Goal: Task Accomplishment & Management: Manage account settings

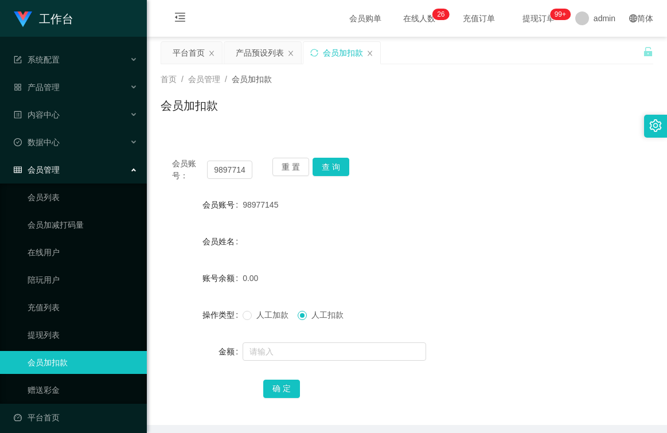
scroll to position [7, 0]
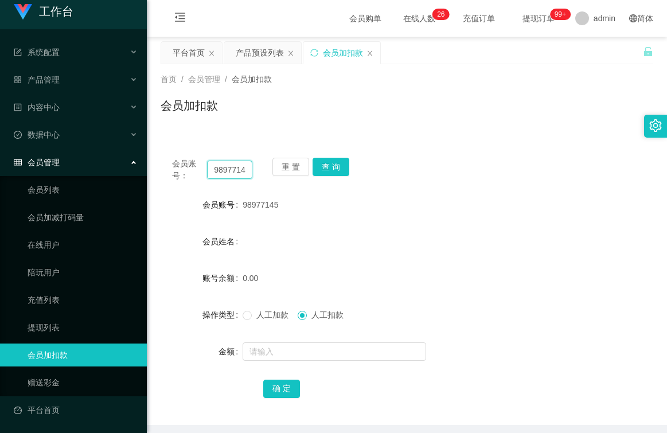
click at [246, 169] on input "98977145" at bounding box center [229, 170] width 45 height 18
type input "5"
click at [246, 169] on input "5" at bounding box center [229, 170] width 45 height 18
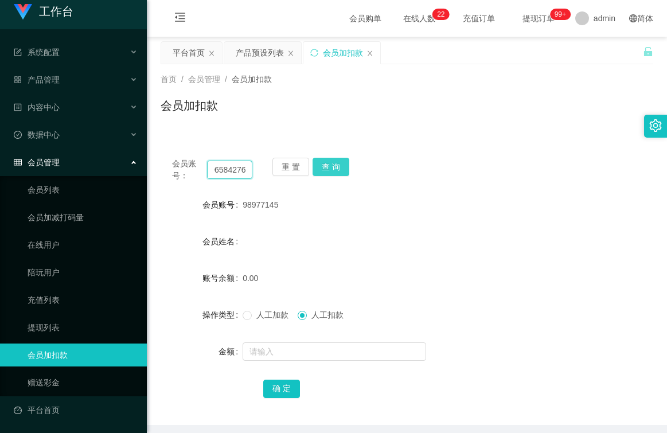
type input "96584276"
click at [333, 169] on button "查 询" at bounding box center [331, 167] width 37 height 18
click at [294, 166] on button "重 置" at bounding box center [291, 167] width 37 height 18
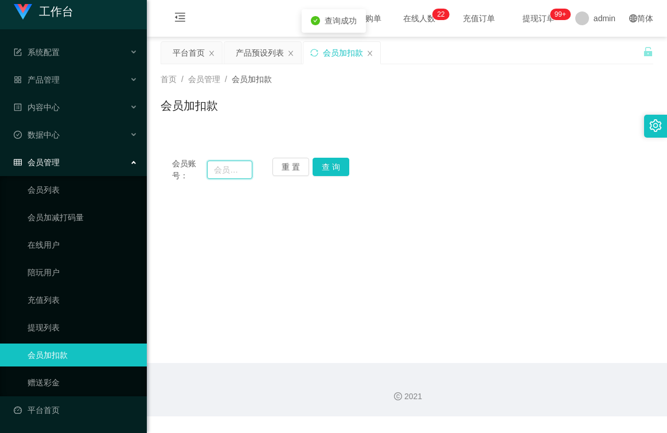
click at [229, 168] on input "text" at bounding box center [229, 170] width 45 height 18
type input "96584276"
click at [328, 167] on button "查 询" at bounding box center [331, 167] width 37 height 18
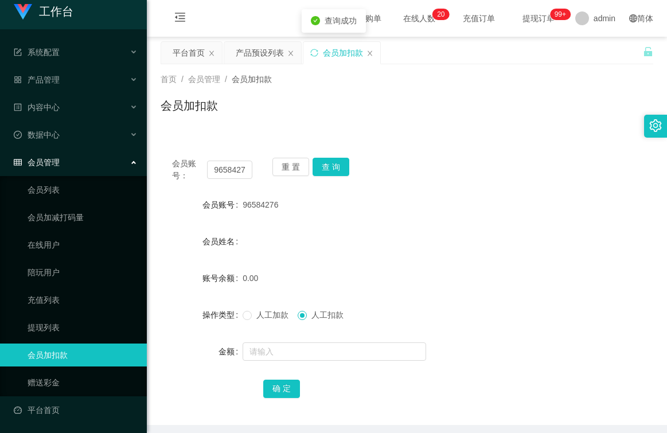
click at [243, 321] on div "人工加款 人工扣款" at bounding box center [386, 315] width 287 height 23
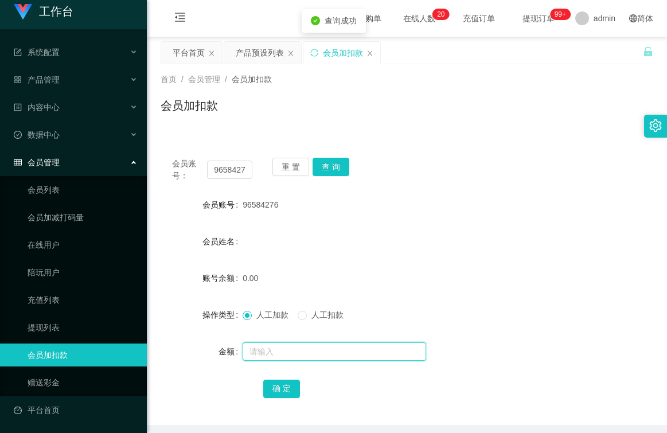
click at [281, 350] on input "text" at bounding box center [335, 352] width 184 height 18
type input "100"
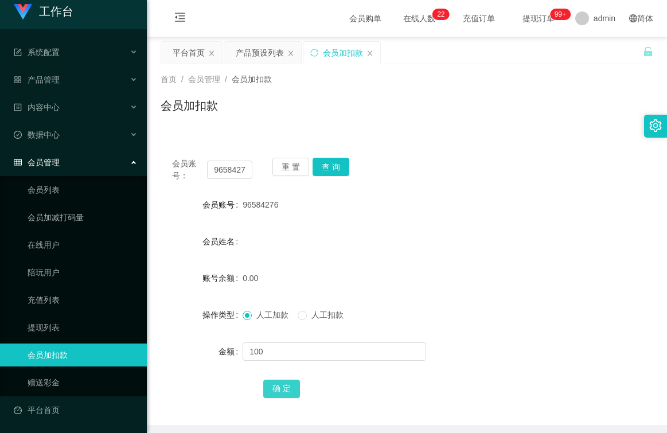
click at [286, 388] on button "确 定" at bounding box center [281, 389] width 37 height 18
drag, startPoint x: 46, startPoint y: 83, endPoint x: 87, endPoint y: 103, distance: 44.9
click at [46, 82] on span "产品管理" at bounding box center [37, 79] width 46 height 9
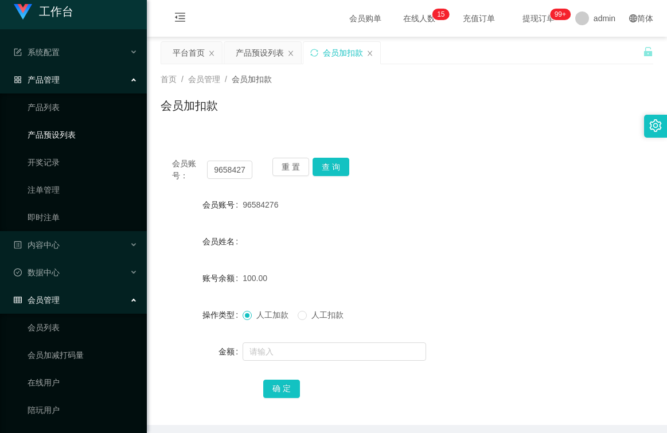
click at [105, 133] on link "产品预设列表" at bounding box center [83, 134] width 110 height 23
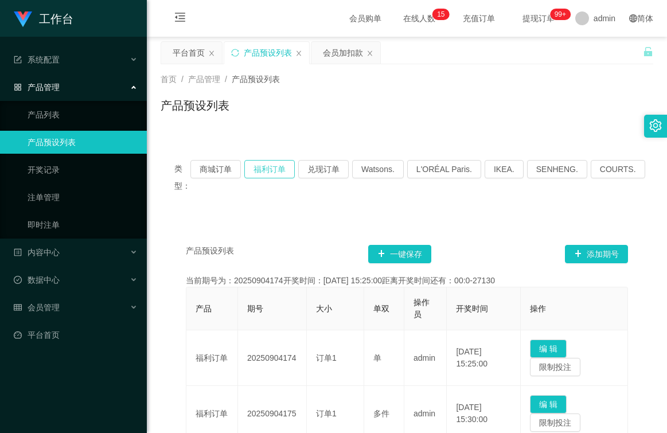
click at [269, 169] on button "福利订单" at bounding box center [269, 169] width 50 height 18
type button "k3tbw"
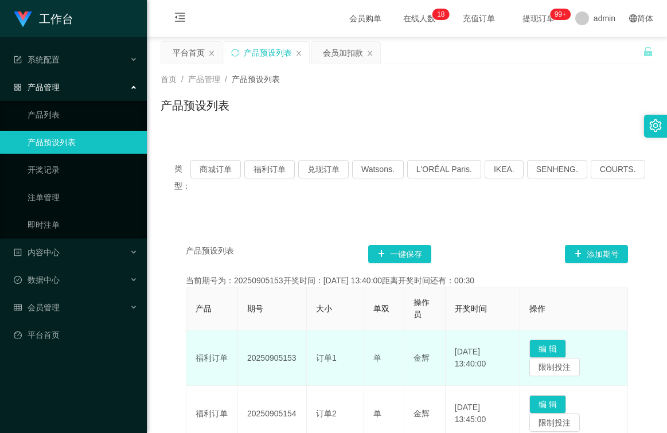
click at [288, 369] on td "20250905153" at bounding box center [272, 358] width 69 height 56
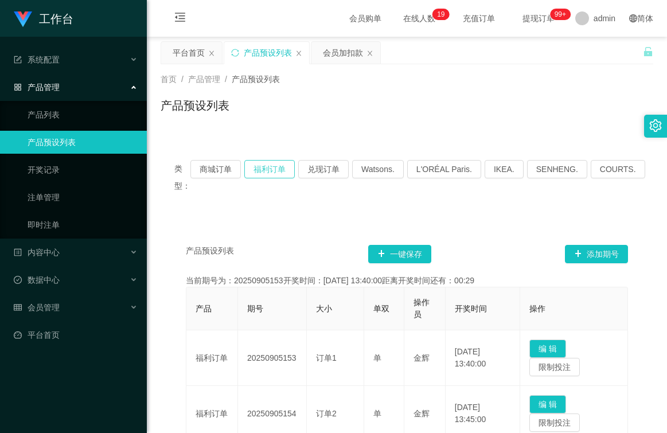
click at [276, 170] on button "福利订单" at bounding box center [269, 169] width 50 height 18
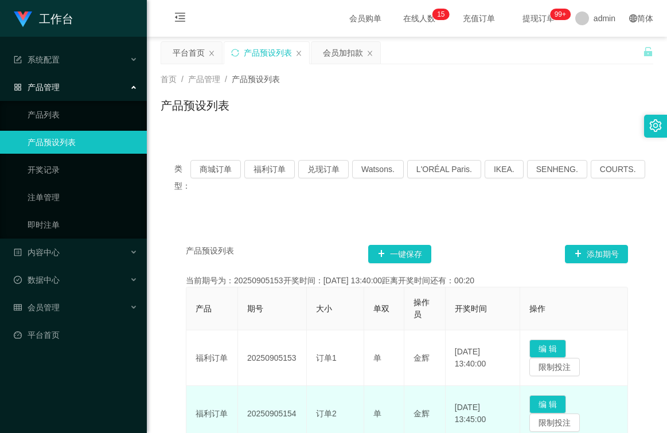
drag, startPoint x: 297, startPoint y: 414, endPoint x: 239, endPoint y: 417, distance: 58.0
click at [239, 417] on td "20250905154" at bounding box center [272, 414] width 69 height 56
copy td "20250905154"
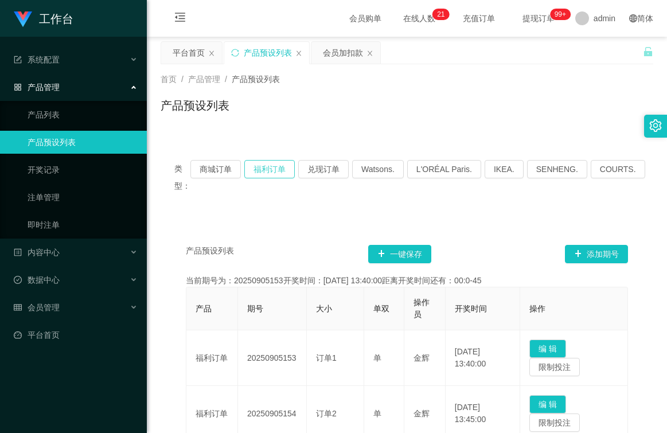
click at [267, 170] on button "福利订单" at bounding box center [269, 169] width 50 height 18
click at [72, 306] on div "会员管理" at bounding box center [73, 307] width 147 height 23
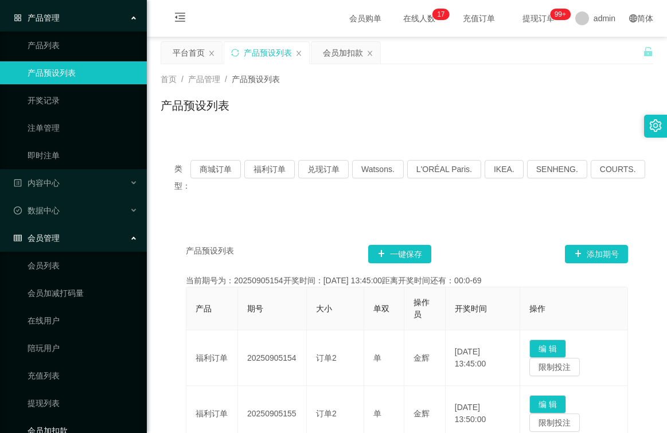
scroll to position [145, 0]
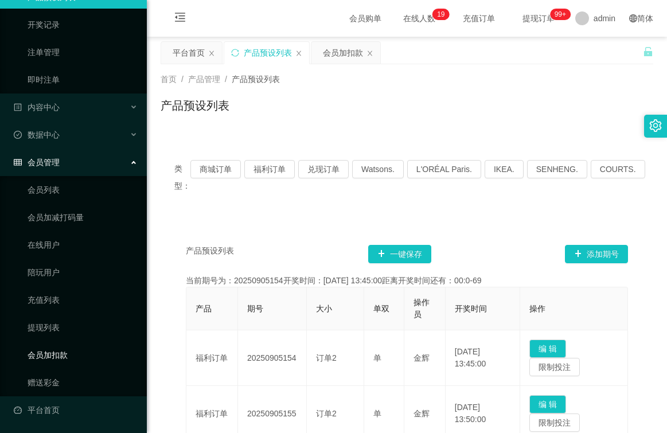
click at [68, 349] on link "会员加扣款" at bounding box center [83, 355] width 110 height 23
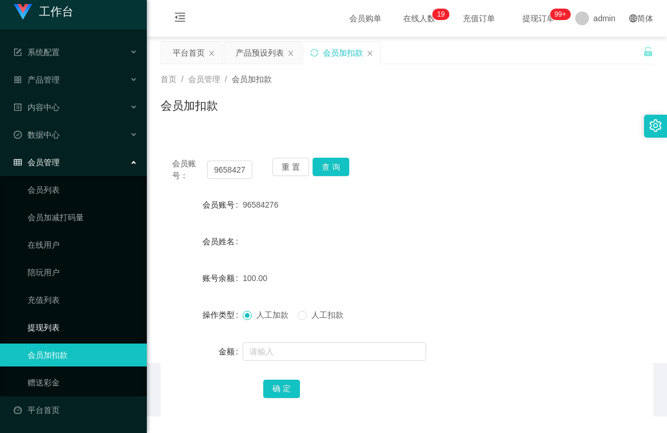
scroll to position [7, 0]
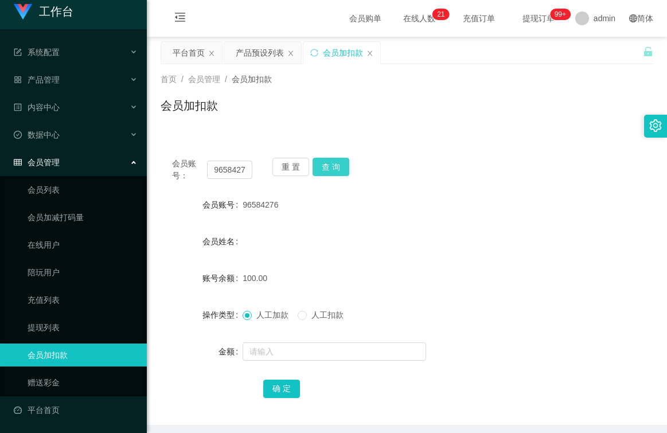
click at [330, 173] on button "查 询" at bounding box center [331, 167] width 37 height 18
click at [309, 318] on span "人工扣款" at bounding box center [327, 314] width 41 height 9
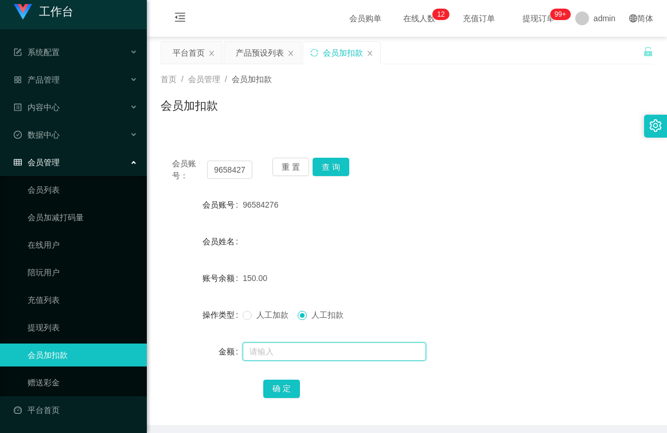
click at [305, 350] on input "text" at bounding box center [335, 352] width 184 height 18
type input "150"
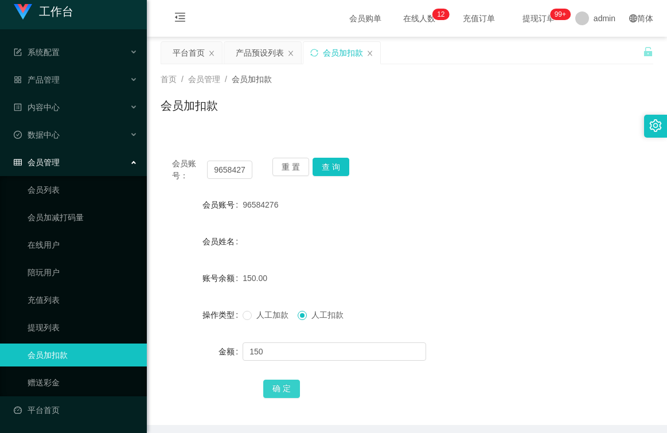
click at [280, 389] on button "确 定" at bounding box center [281, 389] width 37 height 18
click at [244, 171] on input "96584276" at bounding box center [229, 170] width 45 height 18
type input "6"
click at [234, 169] on input "6" at bounding box center [229, 170] width 45 height 18
click at [297, 168] on button "重 置" at bounding box center [291, 167] width 37 height 18
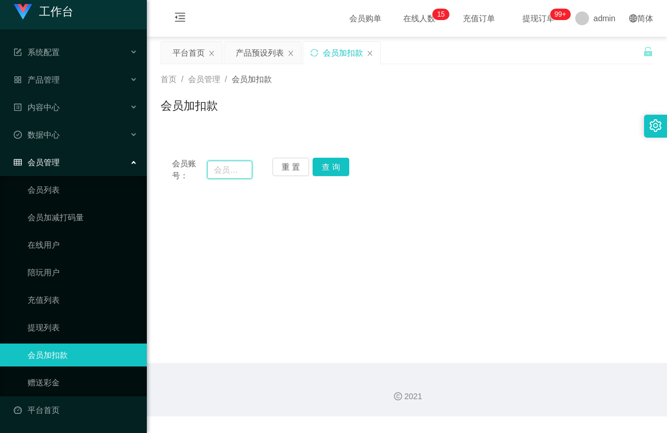
click at [239, 173] on input "text" at bounding box center [229, 170] width 45 height 18
click at [220, 168] on input "text" at bounding box center [229, 170] width 45 height 18
type input "94891417"
click at [324, 166] on button "查 询" at bounding box center [331, 167] width 37 height 18
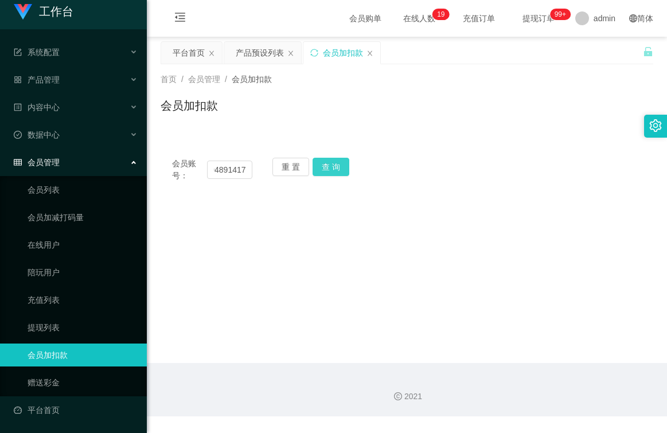
scroll to position [0, 0]
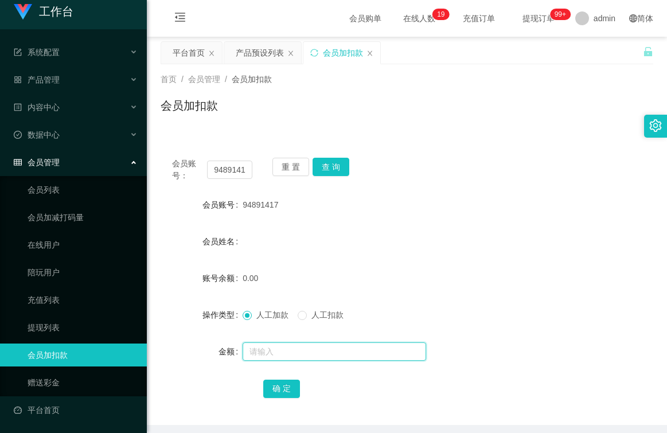
click at [277, 347] on input "text" at bounding box center [335, 352] width 184 height 18
type input "100"
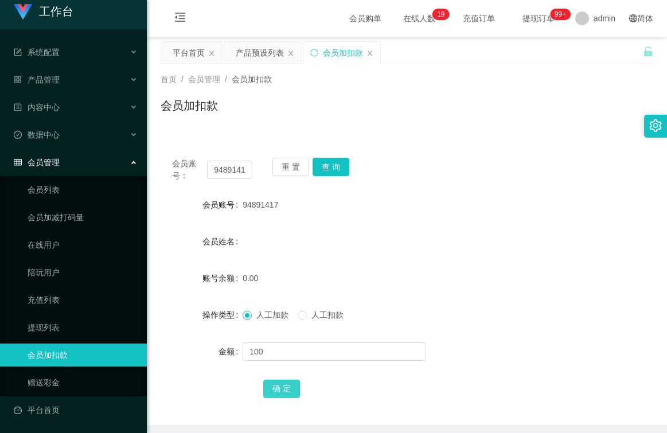
click at [274, 387] on button "确 定" at bounding box center [281, 389] width 37 height 18
click at [51, 79] on span "产品管理" at bounding box center [37, 79] width 46 height 9
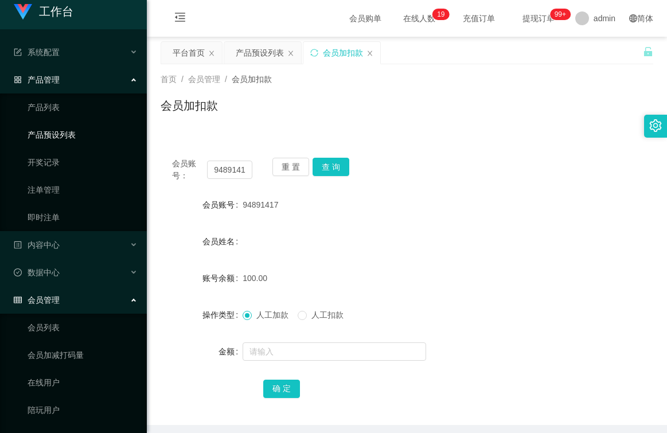
click at [60, 140] on link "产品预设列表" at bounding box center [83, 134] width 110 height 23
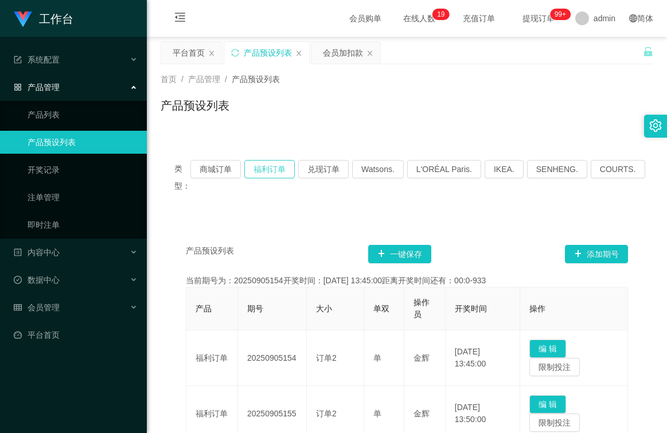
click at [279, 170] on button "福利订单" at bounding box center [269, 169] width 50 height 18
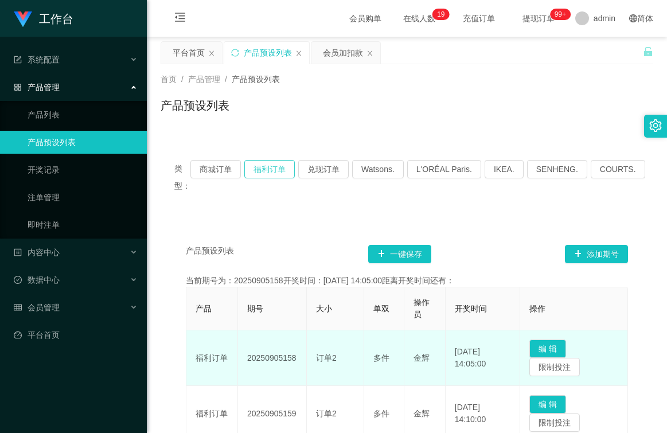
scroll to position [115, 0]
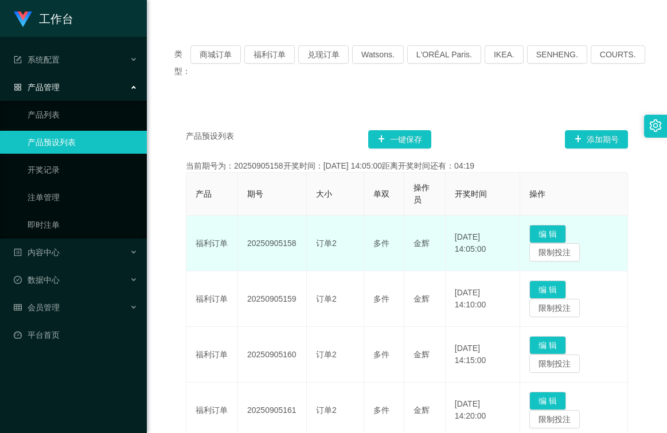
click at [286, 243] on td "20250905158" at bounding box center [272, 244] width 69 height 56
drag, startPoint x: 295, startPoint y: 243, endPoint x: 247, endPoint y: 247, distance: 48.9
click at [247, 247] on td "20250905158" at bounding box center [272, 244] width 69 height 56
copy td "20250905158"
click at [297, 248] on td "20250905158" at bounding box center [272, 244] width 69 height 56
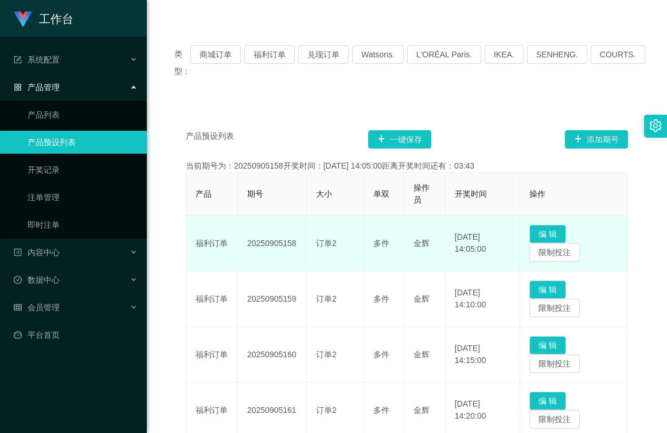
click at [283, 246] on td "20250905158" at bounding box center [272, 244] width 69 height 56
copy td "20250905158"
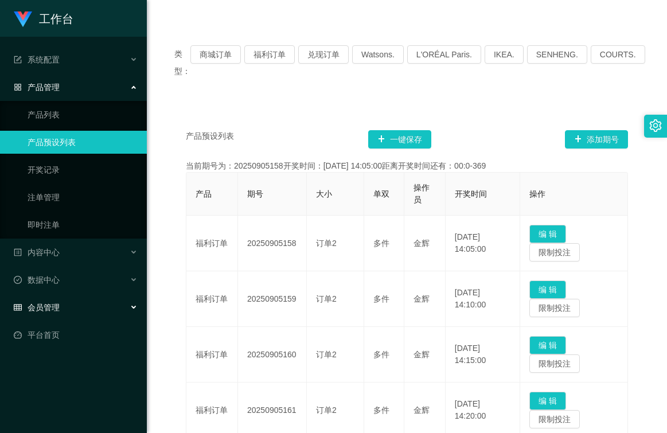
click at [58, 303] on span "会员管理" at bounding box center [37, 307] width 46 height 9
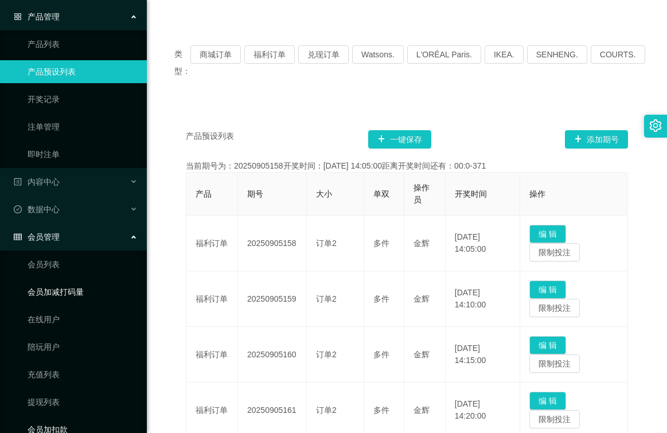
scroll to position [145, 0]
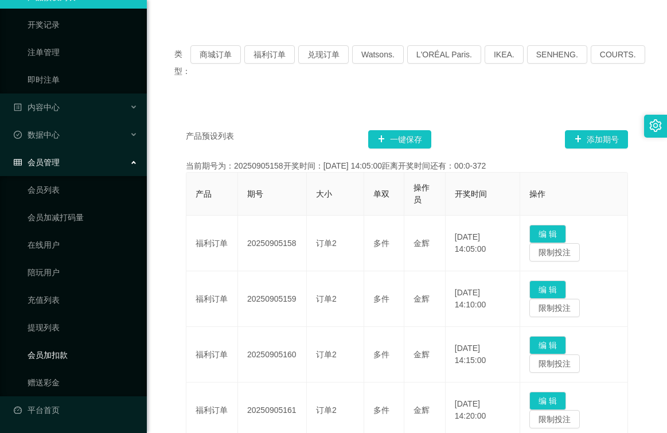
click at [70, 356] on link "会员加扣款" at bounding box center [83, 355] width 110 height 23
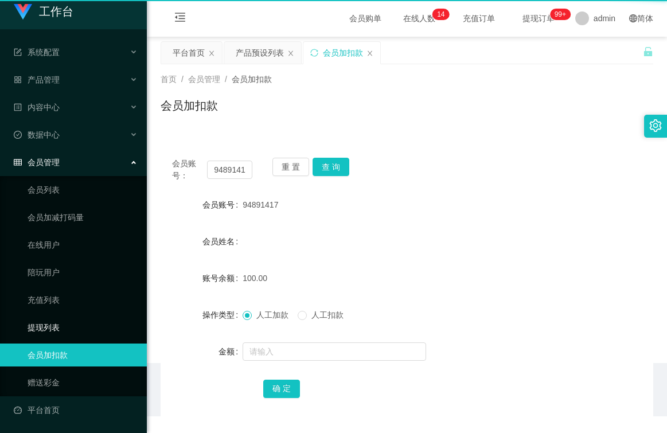
scroll to position [7, 0]
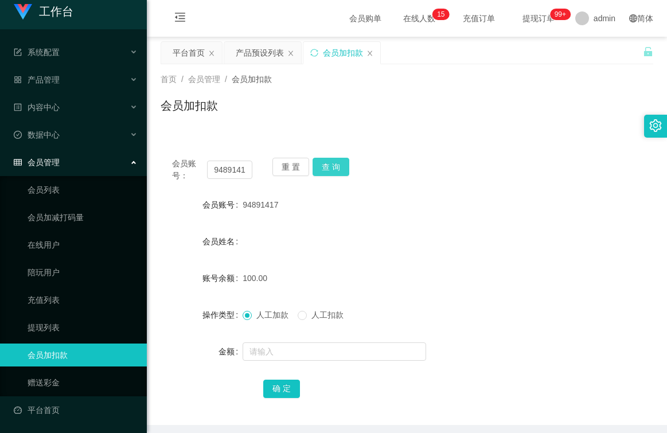
click at [333, 169] on button "查 询" at bounding box center [331, 167] width 37 height 18
drag, startPoint x: 316, startPoint y: 317, endPoint x: 309, endPoint y: 321, distance: 8.8
click at [316, 317] on span "人工扣款" at bounding box center [327, 314] width 41 height 9
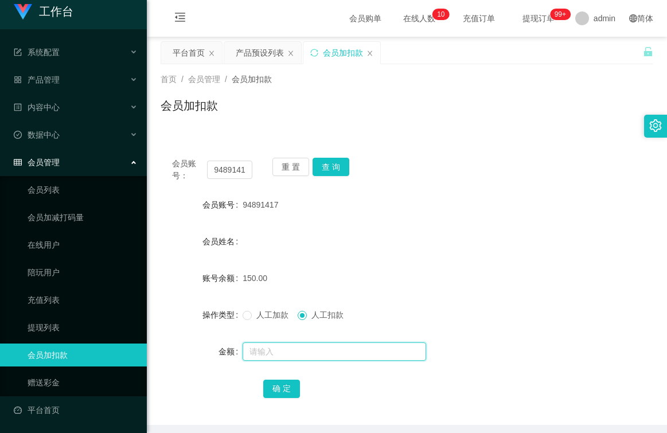
click at [295, 355] on input "text" at bounding box center [335, 352] width 184 height 18
type input "150"
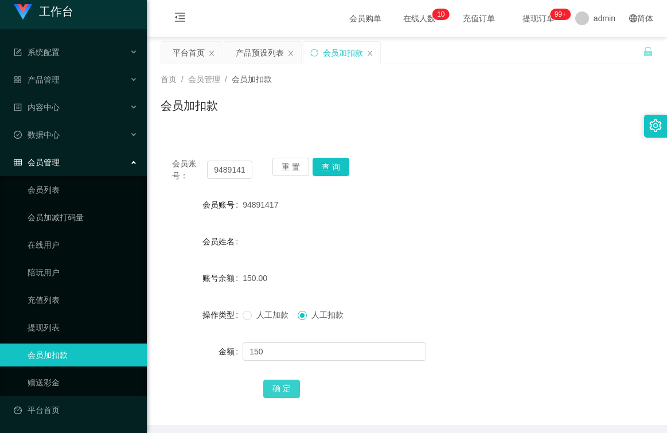
click at [289, 387] on button "确 定" at bounding box center [281, 389] width 37 height 18
click at [332, 166] on button "查 询" at bounding box center [331, 167] width 37 height 18
drag, startPoint x: 251, startPoint y: 50, endPoint x: 270, endPoint y: 72, distance: 29.3
click at [251, 49] on div "产品预设列表" at bounding box center [260, 53] width 48 height 22
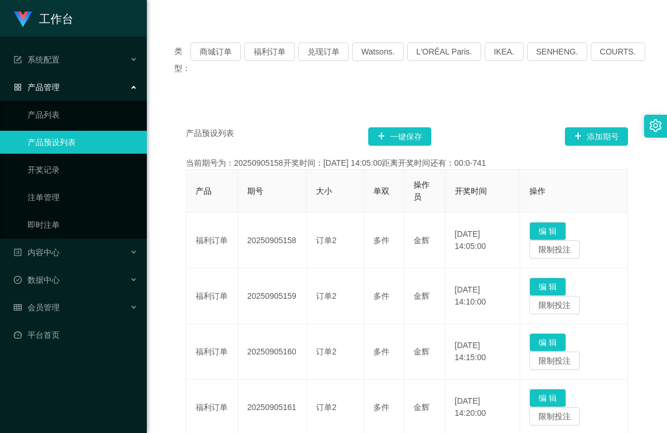
scroll to position [57, 0]
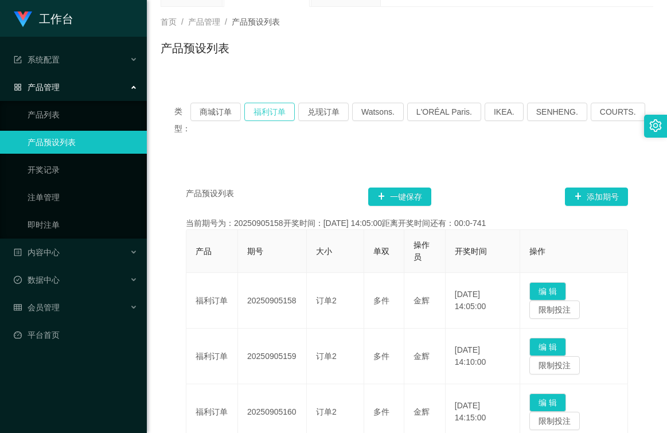
click at [275, 110] on button "福利订单" at bounding box center [269, 112] width 50 height 18
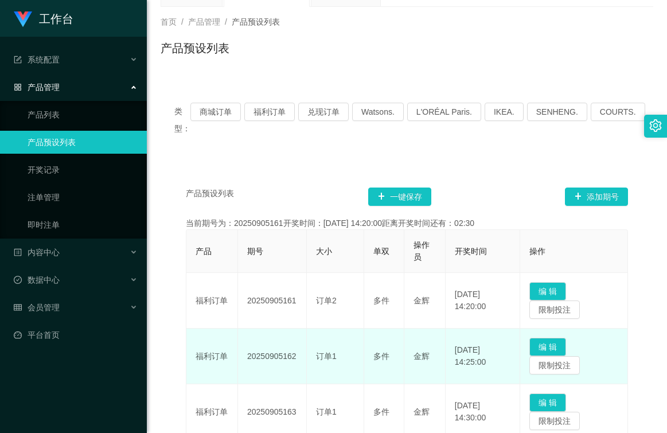
drag, startPoint x: 297, startPoint y: 355, endPoint x: 242, endPoint y: 360, distance: 55.4
click at [242, 360] on td "20250905162" at bounding box center [272, 357] width 69 height 56
drag, startPoint x: 242, startPoint y: 360, endPoint x: 278, endPoint y: 357, distance: 36.3
copy td "20250905162"
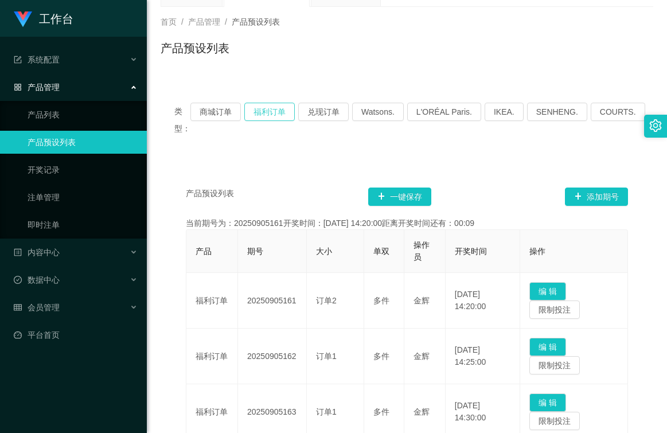
click at [281, 112] on button "福利订单" at bounding box center [269, 112] width 50 height 18
click at [278, 114] on button "福利订单" at bounding box center [269, 112] width 50 height 18
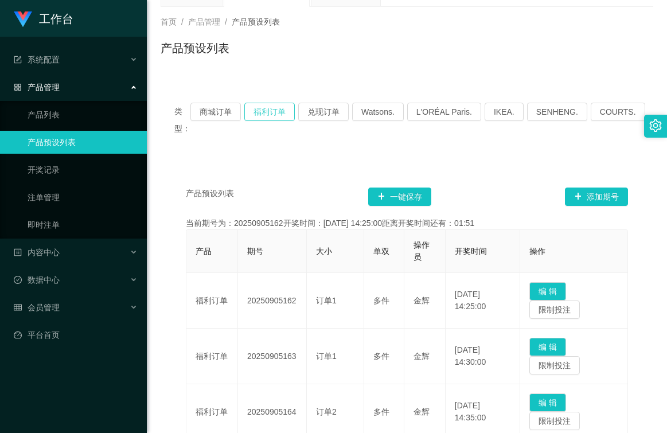
click at [287, 113] on button "福利订单" at bounding box center [269, 112] width 50 height 18
click at [274, 114] on button "福利订单" at bounding box center [269, 112] width 50 height 18
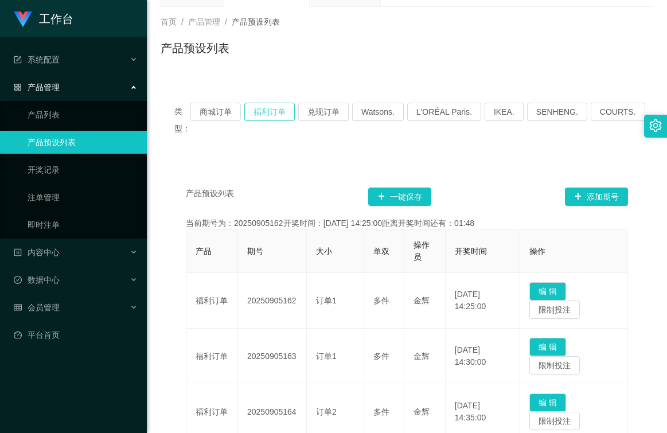
click at [274, 114] on button "福利订单" at bounding box center [269, 112] width 50 height 18
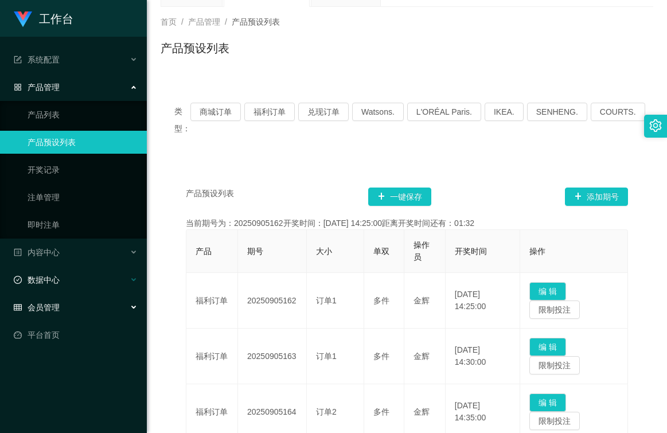
drag, startPoint x: 49, startPoint y: 303, endPoint x: 72, endPoint y: 290, distance: 25.7
click at [49, 304] on span "会员管理" at bounding box center [37, 307] width 46 height 9
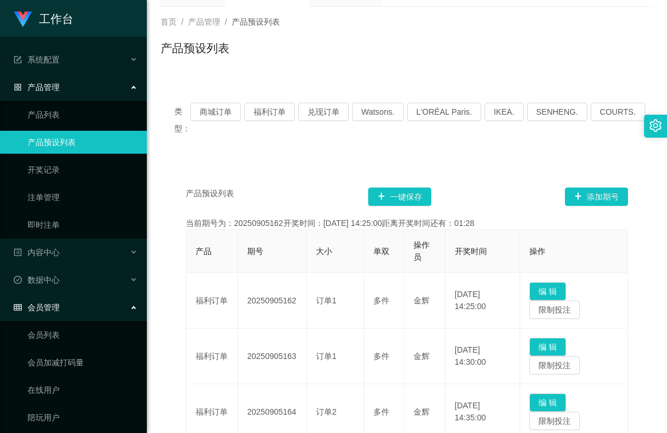
click at [204, 23] on span "产品管理" at bounding box center [204, 21] width 32 height 9
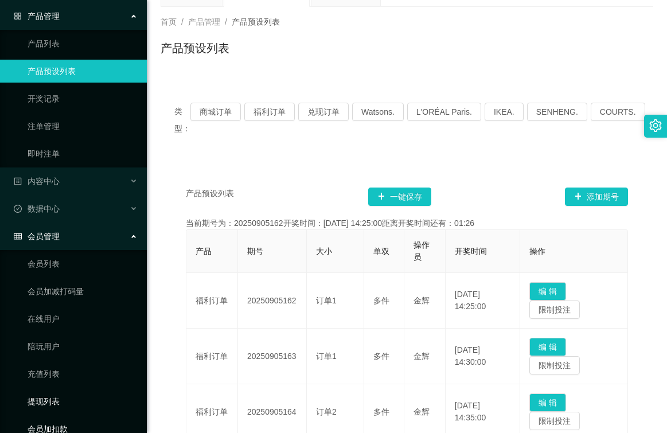
scroll to position [145, 0]
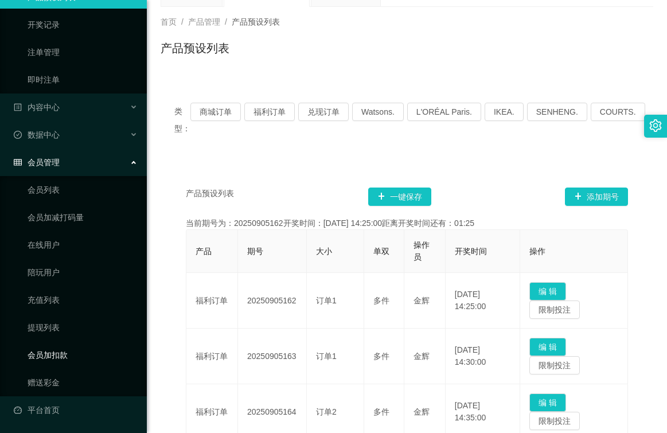
click at [64, 357] on link "会员加扣款" at bounding box center [83, 355] width 110 height 23
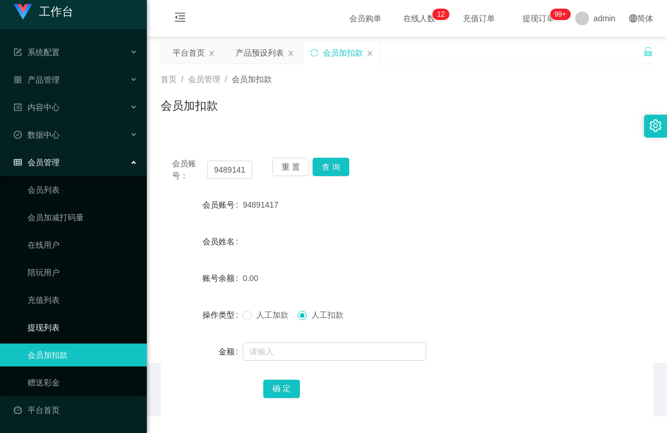
scroll to position [7, 0]
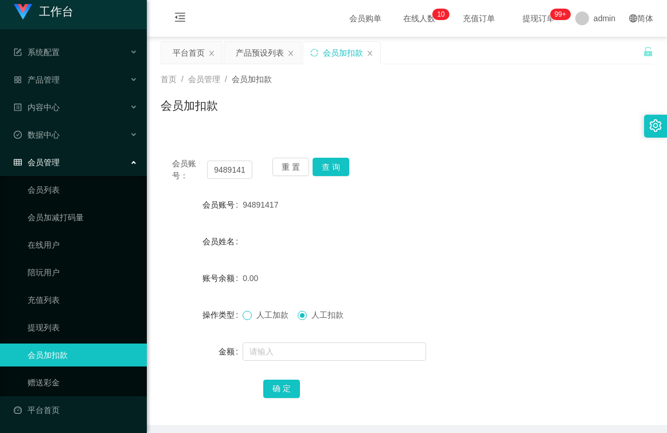
click at [250, 316] on span at bounding box center [247, 315] width 9 height 9
click at [248, 174] on input "94891417" at bounding box center [229, 170] width 45 height 18
drag, startPoint x: 280, startPoint y: 162, endPoint x: 271, endPoint y: 165, distance: 9.1
click at [280, 162] on button "重 置" at bounding box center [291, 167] width 37 height 18
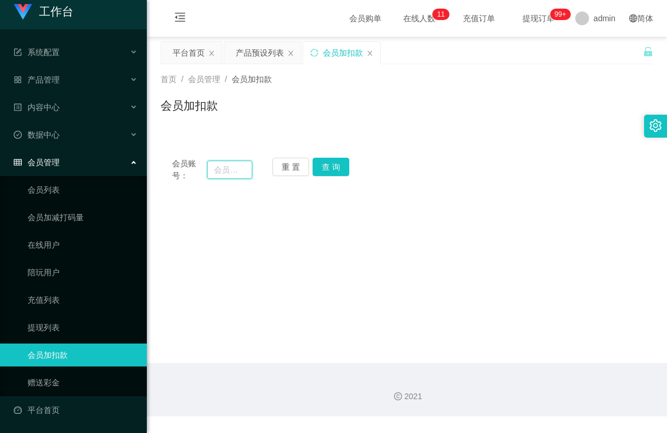
click at [249, 168] on input "text" at bounding box center [229, 170] width 45 height 18
click at [241, 166] on input "9786" at bounding box center [229, 170] width 45 height 18
type input "97864649"
click at [328, 166] on button "查 询" at bounding box center [331, 167] width 37 height 18
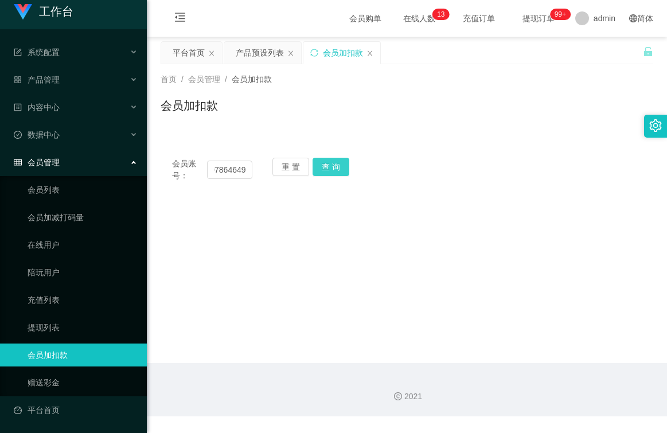
scroll to position [0, 0]
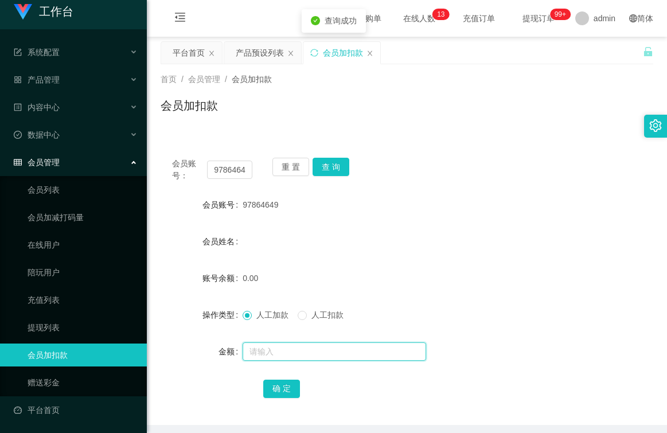
drag, startPoint x: 264, startPoint y: 359, endPoint x: 271, endPoint y: 360, distance: 7.5
click at [266, 360] on input "text" at bounding box center [335, 352] width 184 height 18
drag, startPoint x: 281, startPoint y: 357, endPoint x: 283, endPoint y: 347, distance: 11.1
click at [281, 357] on input "text" at bounding box center [335, 352] width 184 height 18
type input "100"
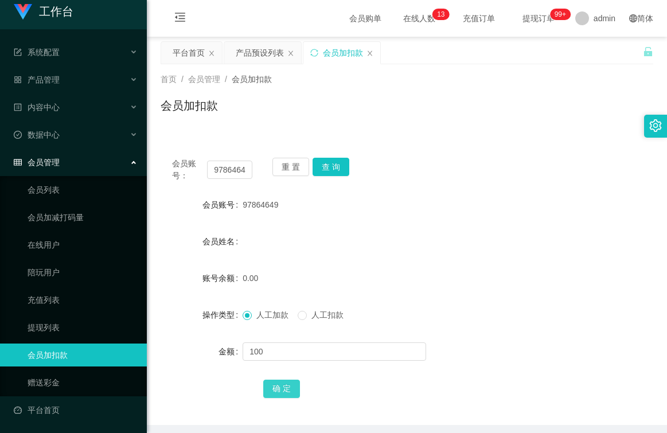
click at [287, 389] on button "确 定" at bounding box center [281, 389] width 37 height 18
click at [330, 169] on button "查 询" at bounding box center [331, 167] width 37 height 18
click at [326, 165] on button "查 询" at bounding box center [331, 167] width 37 height 18
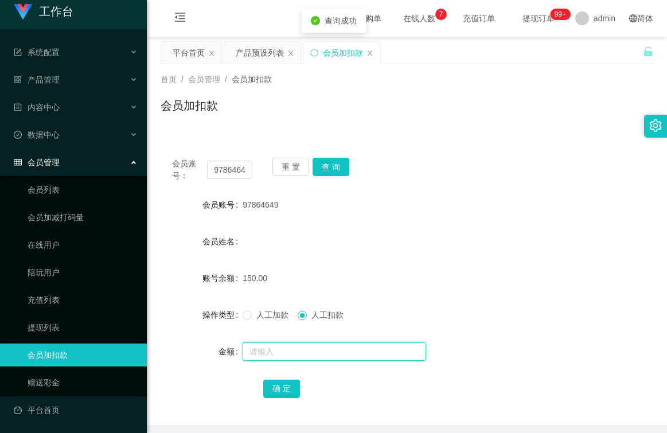
click at [306, 346] on input "text" at bounding box center [335, 352] width 184 height 18
type input "150"
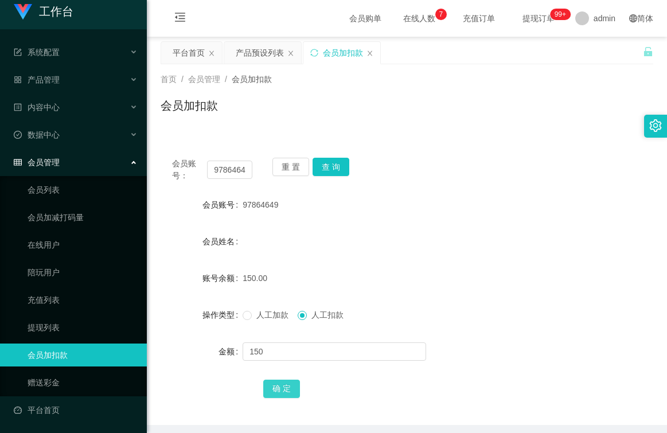
click at [285, 387] on button "确 定" at bounding box center [281, 389] width 37 height 18
click at [328, 164] on button "查 询" at bounding box center [331, 167] width 37 height 18
